Goal: Task Accomplishment & Management: Manage account settings

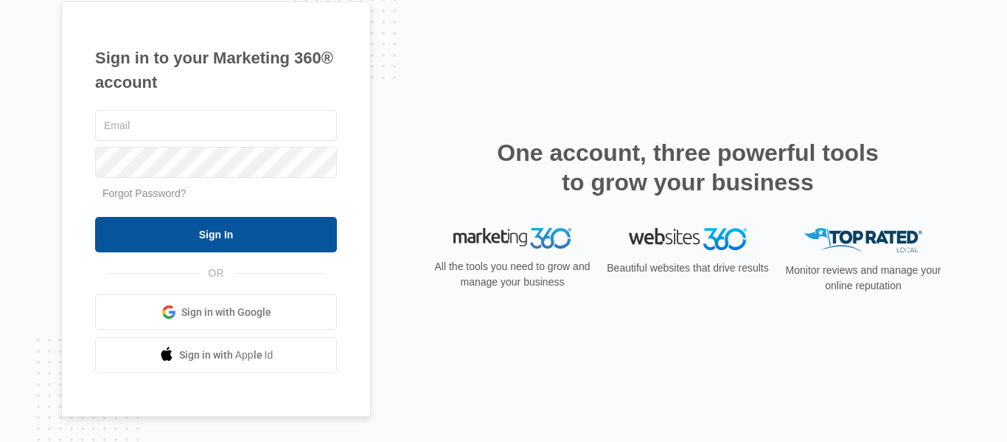
type input "[EMAIL_ADDRESS][DOMAIN_NAME]"
click at [229, 230] on input "Sign In" at bounding box center [216, 234] width 242 height 35
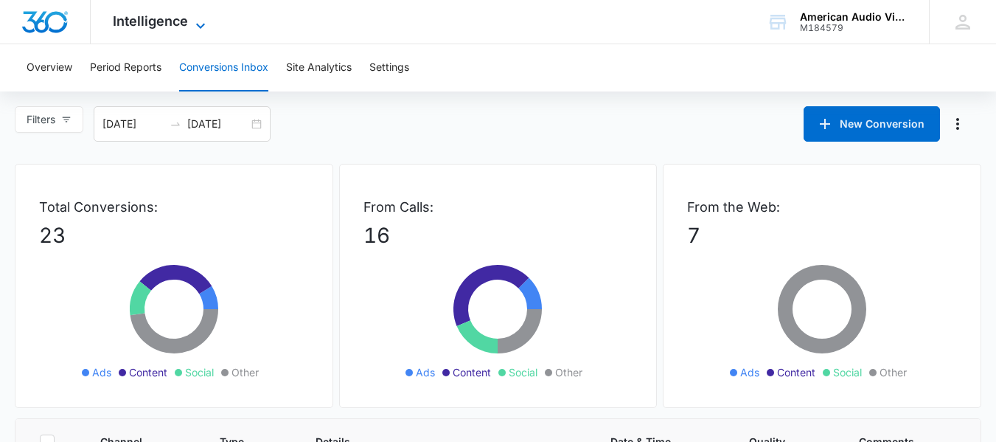
click at [195, 17] on icon at bounding box center [201, 26] width 18 height 18
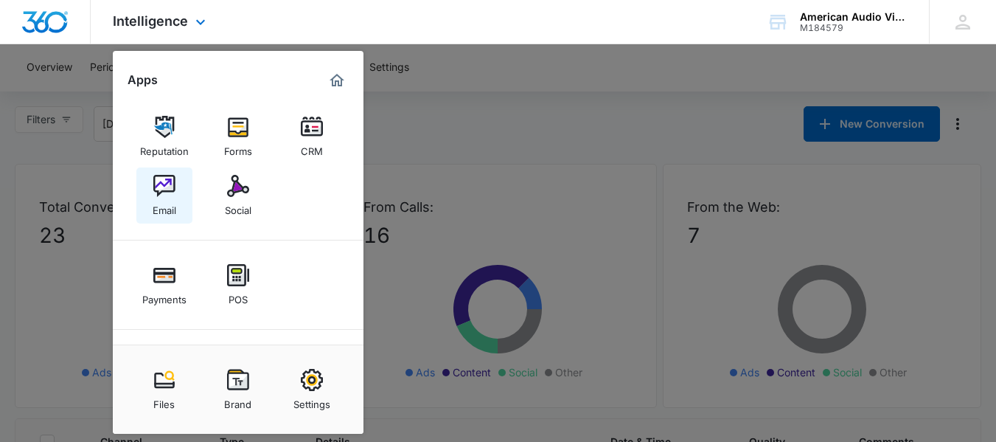
click at [167, 185] on img at bounding box center [164, 186] width 22 height 22
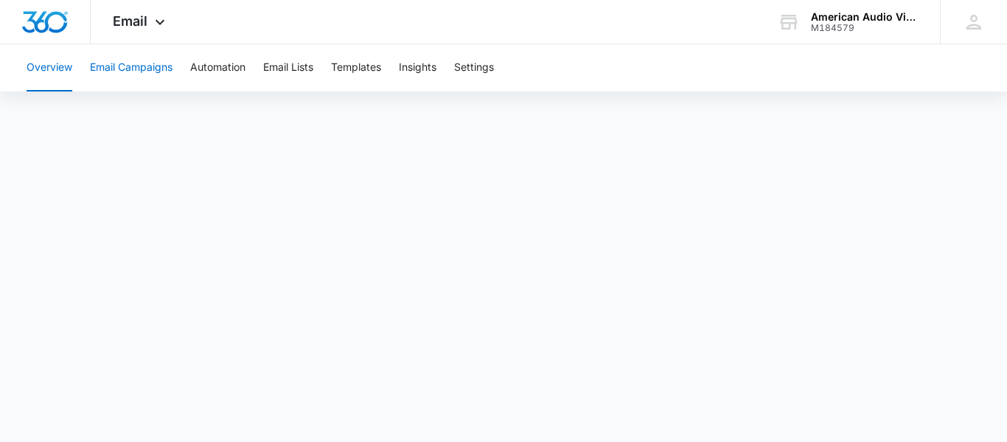
click at [159, 64] on button "Email Campaigns" at bounding box center [131, 67] width 83 height 47
click at [52, 58] on button "Overview" at bounding box center [50, 67] width 46 height 47
click at [162, 66] on button "Email Campaigns" at bounding box center [131, 67] width 83 height 47
